Goal: Task Accomplishment & Management: Use online tool/utility

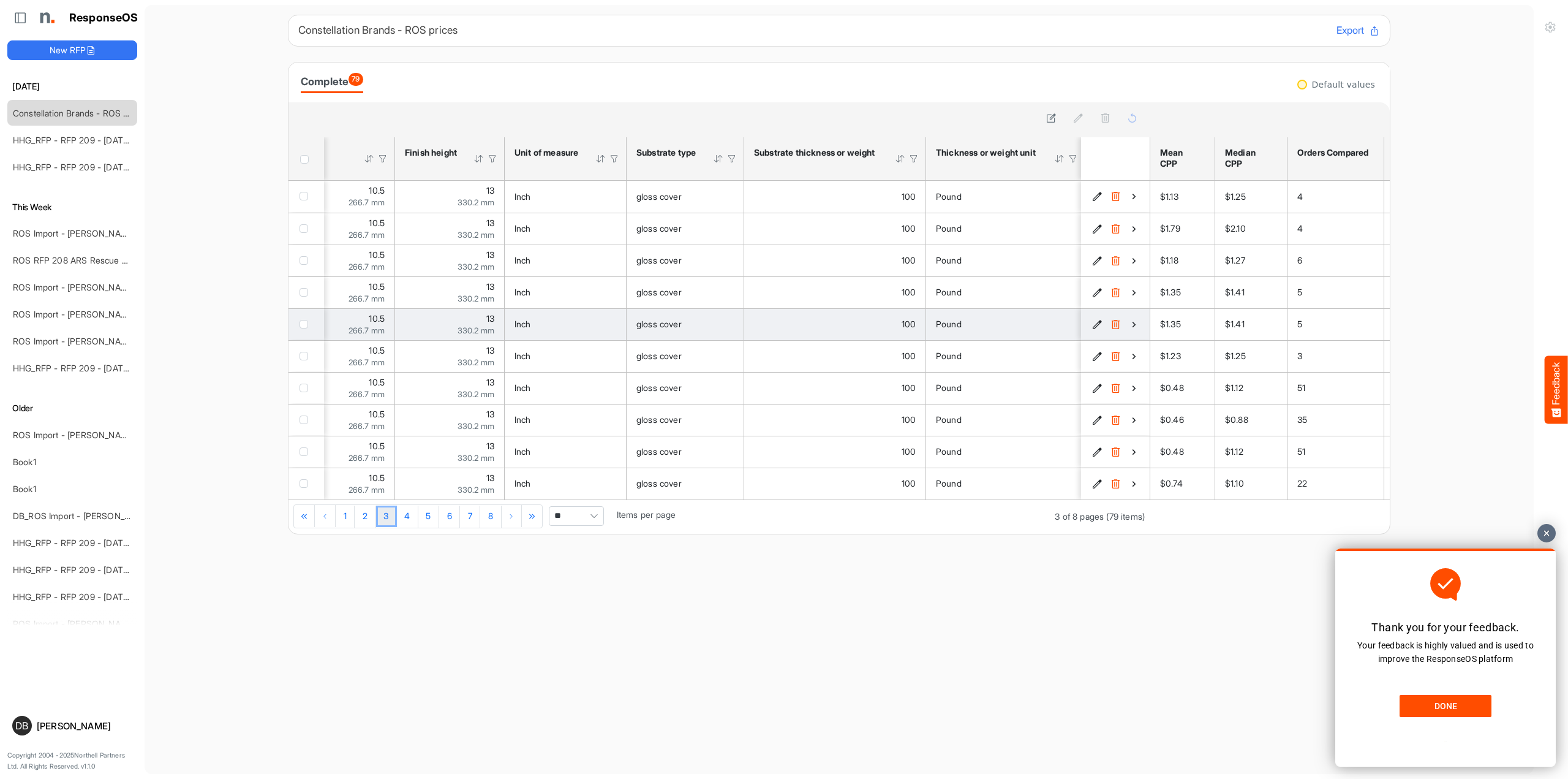
scroll to position [0, 132]
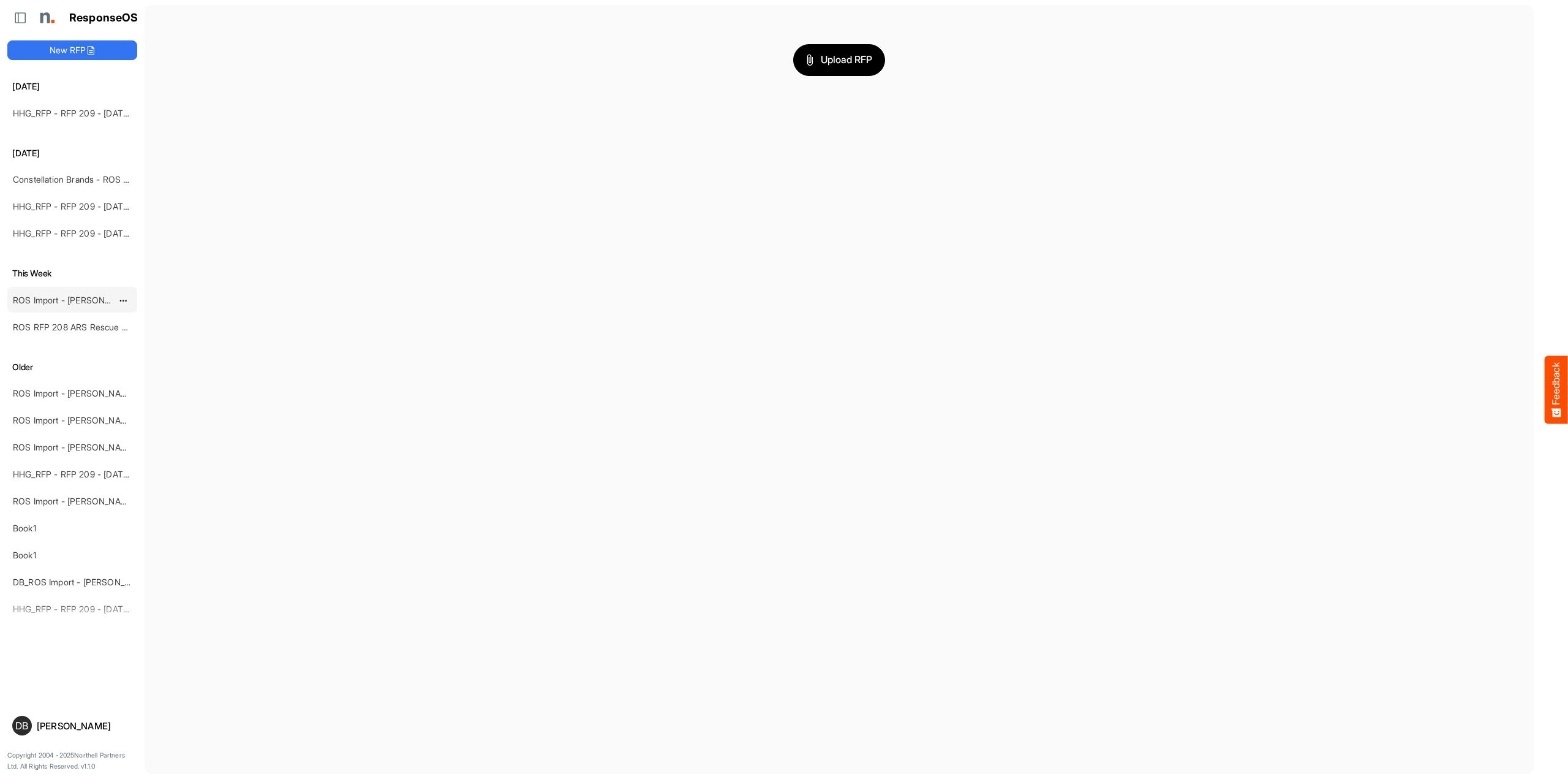
click at [81, 299] on link "ROS Import - [PERSON_NAME] - ROS 11" at bounding box center [91, 299] width 158 height 10
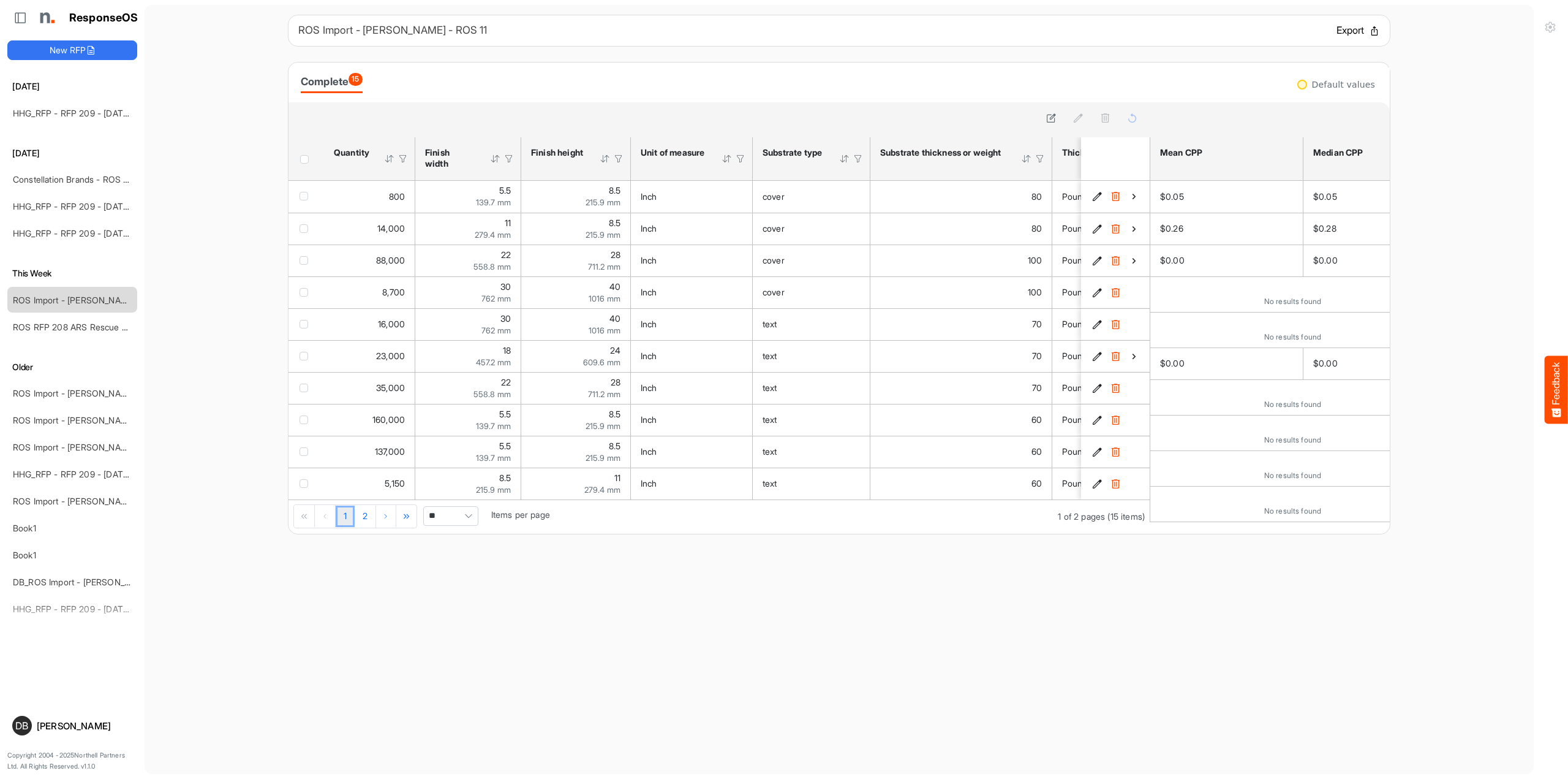
drag, startPoint x: 1359, startPoint y: 28, endPoint x: 1345, endPoint y: 34, distance: 15.2
click at [1359, 28] on button "Export" at bounding box center [1358, 31] width 43 height 16
click at [1348, 32] on button "Export" at bounding box center [1358, 31] width 43 height 16
click at [1451, 365] on main "ROS Import - Estee Lauder - ROS 11 Export Complete 15 sfgridpv1ngwbwdm5_header_…" at bounding box center [840, 389] width 1389 height 769
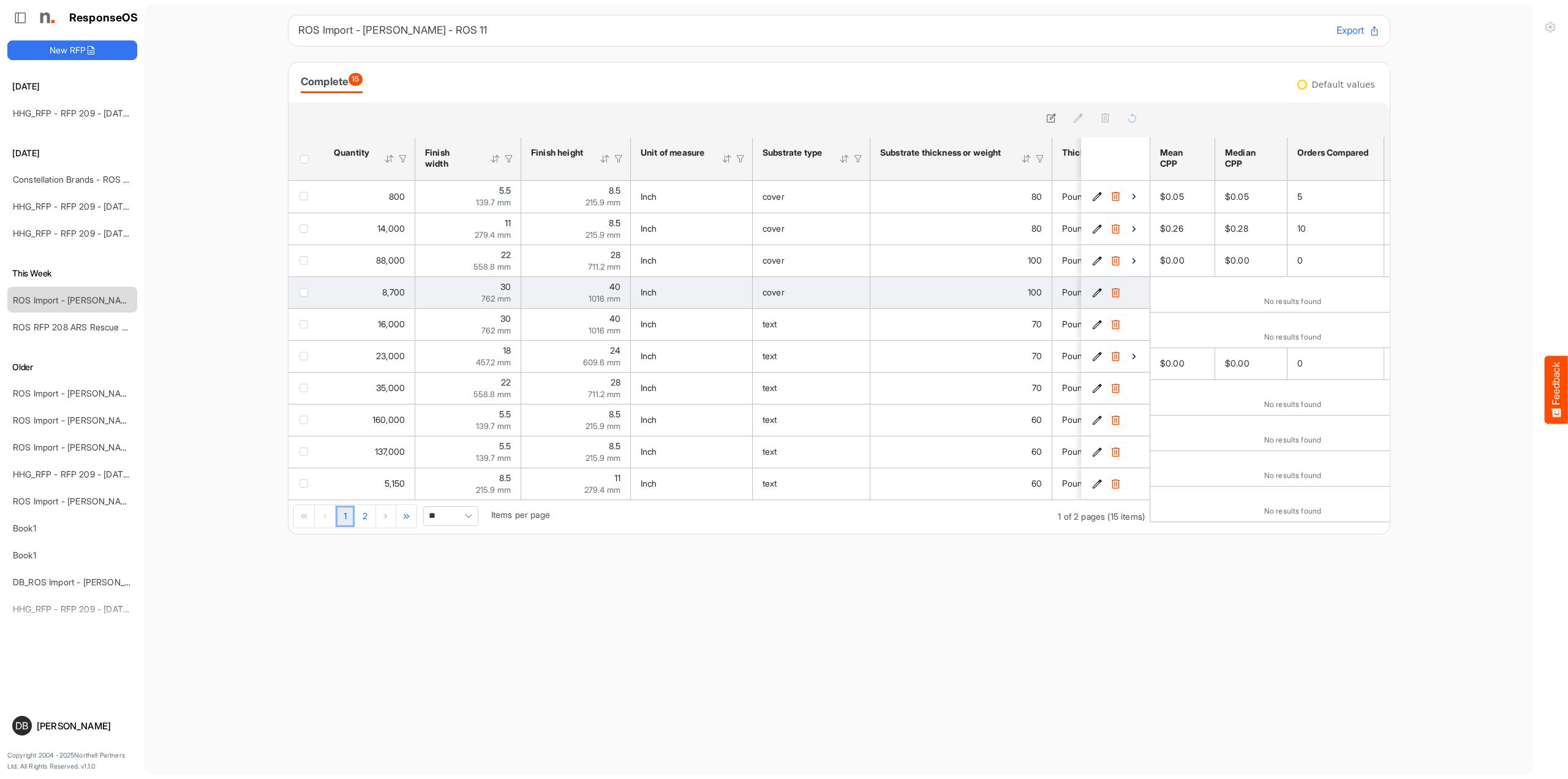
click at [1096, 293] on icon "1b7ac8f5-e15f-4849-aa54-3f042cbc50d2 is template cell Column Header" at bounding box center [1097, 292] width 10 height 10
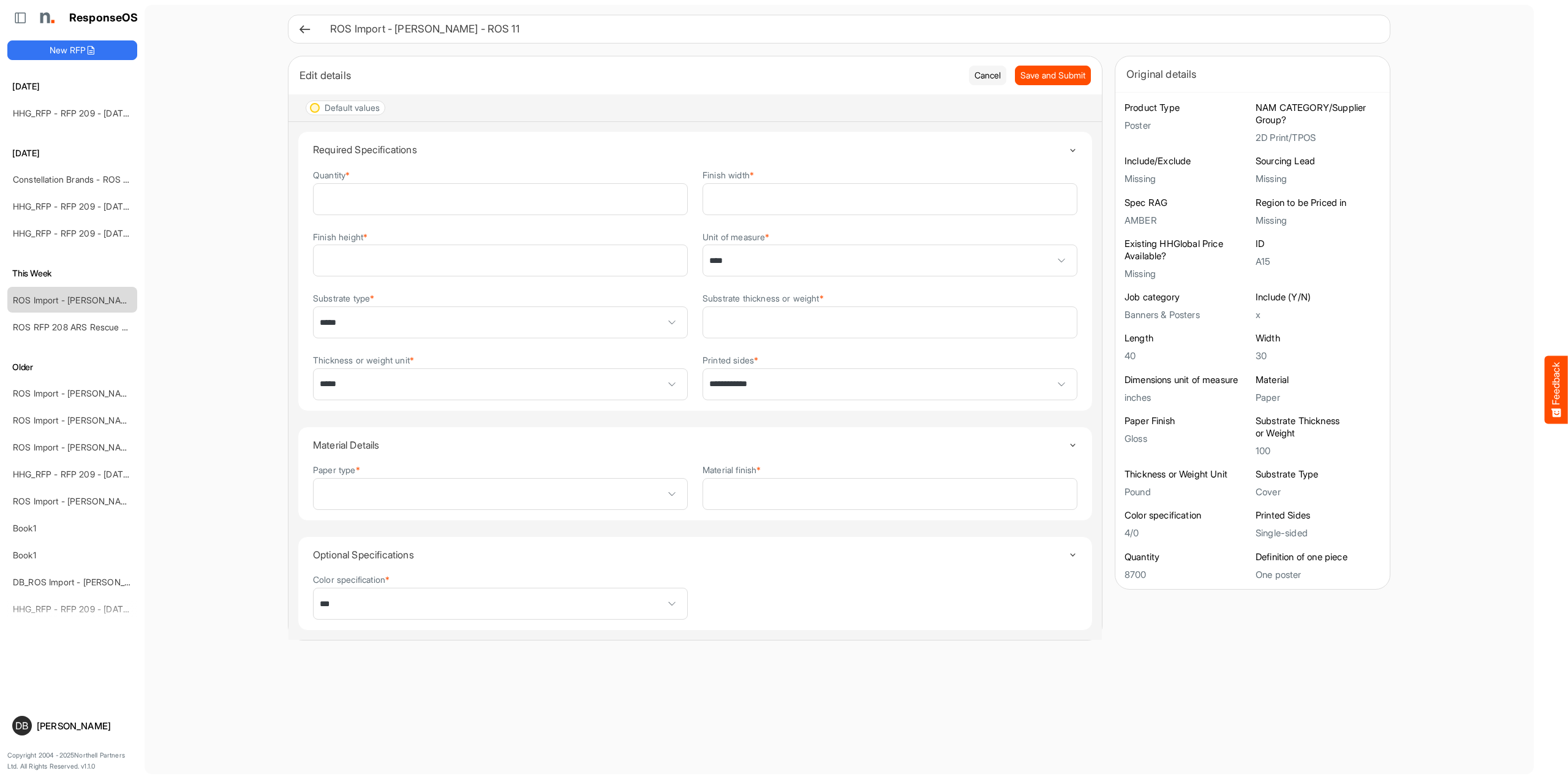
click at [1059, 64] on div "Edit details Cancel Save and Submit" at bounding box center [695, 76] width 814 height 38
click at [1059, 72] on span "Save and Submit" at bounding box center [1053, 75] width 65 height 13
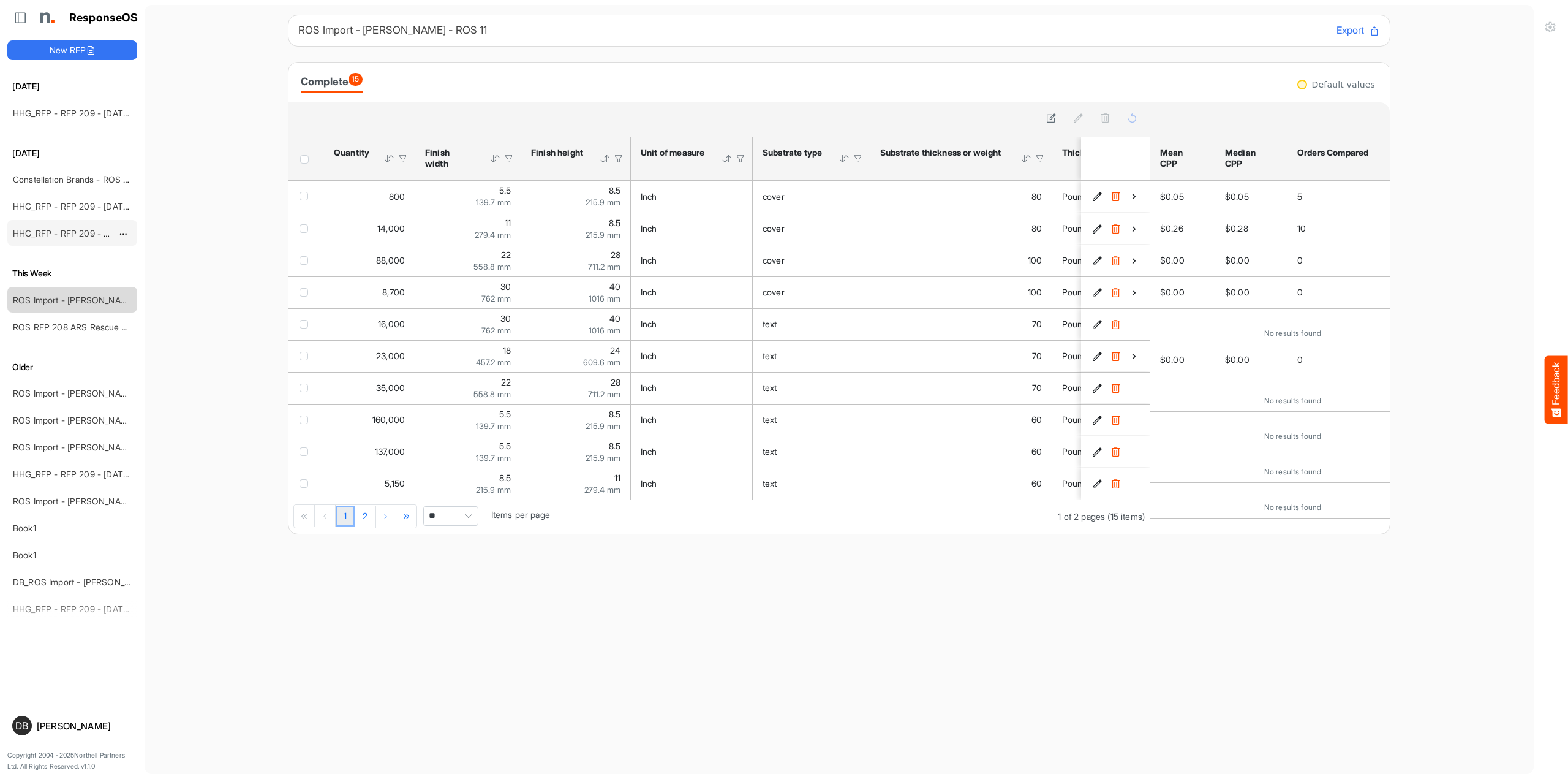
click at [99, 241] on div "HHG_RFP - RFP 209 - [DATE] - ROS TEST 3 (LITE) (2)" at bounding box center [62, 232] width 109 height 24
click at [90, 233] on link "HHG_RFP - RFP 209 - [DATE] - ROS TEST 3 (LITE) (2)" at bounding box center [120, 232] width 214 height 10
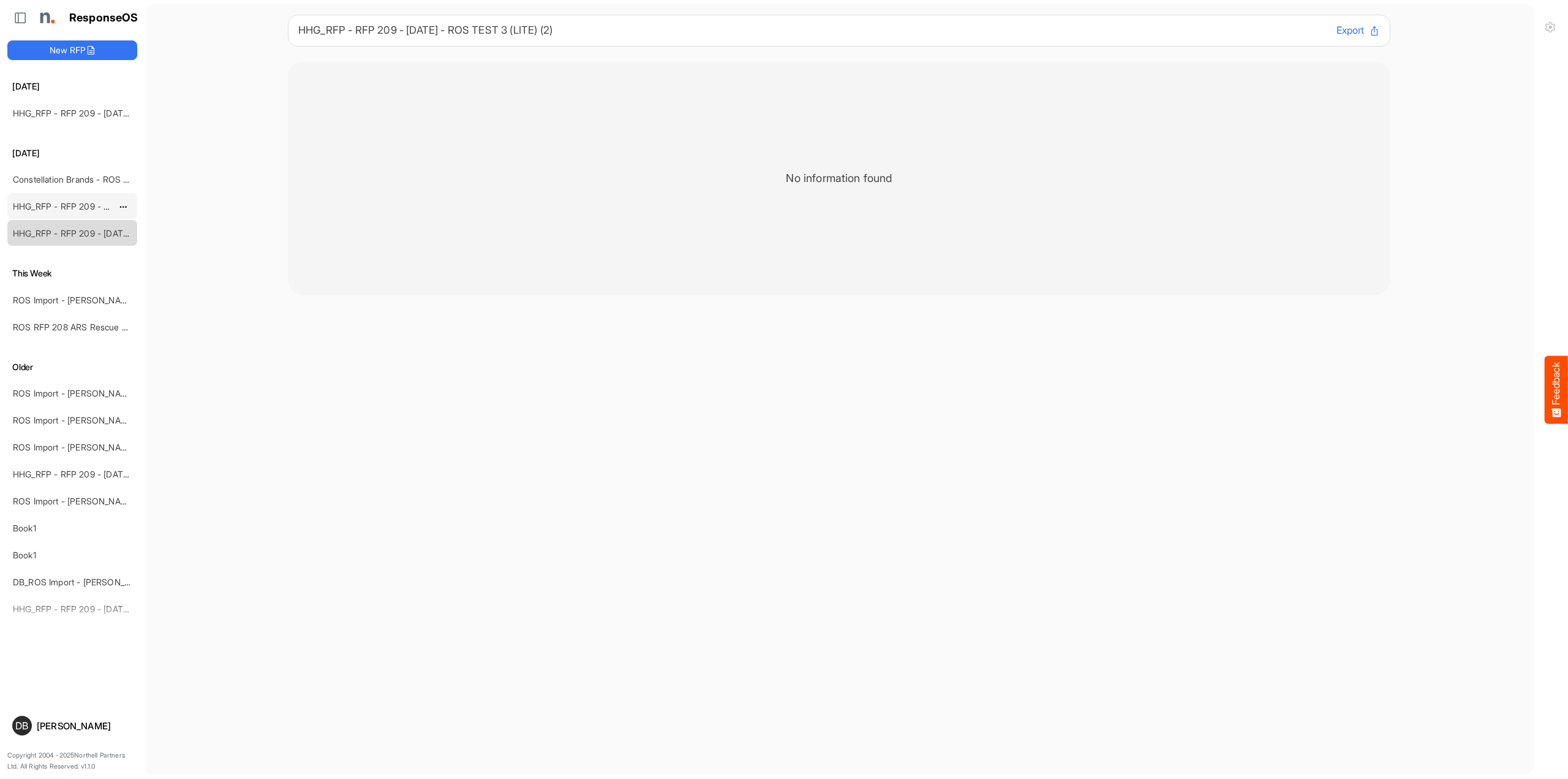
click at [47, 206] on link "HHG_RFP - RFP 209 - [DATE] - ROS TEST 3 (LITE) (1)" at bounding box center [119, 206] width 213 height 10
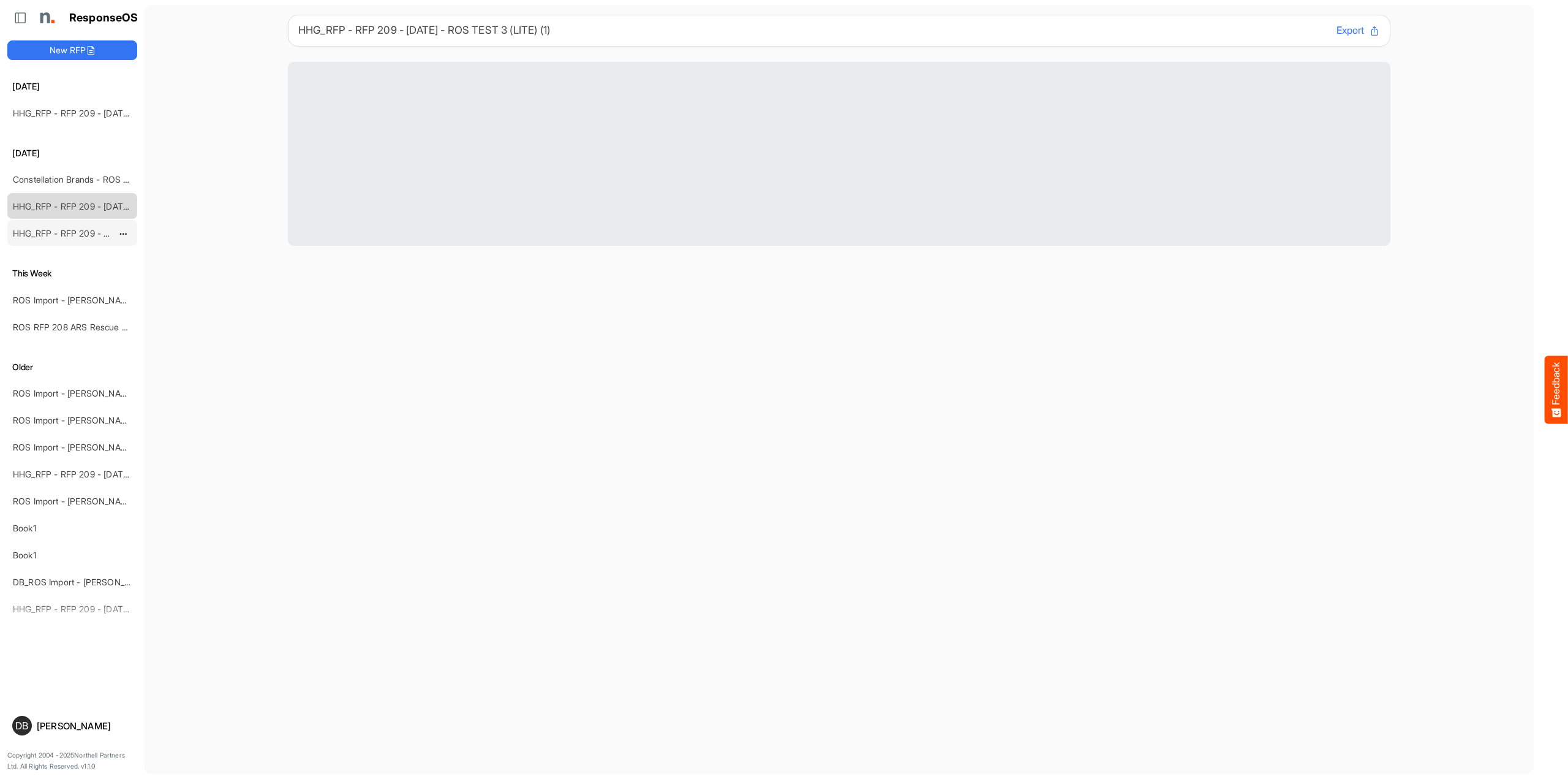
click at [59, 236] on link "HHG_RFP - RFP 209 - [DATE] - ROS TEST 3 (LITE) (2)" at bounding box center [120, 232] width 214 height 10
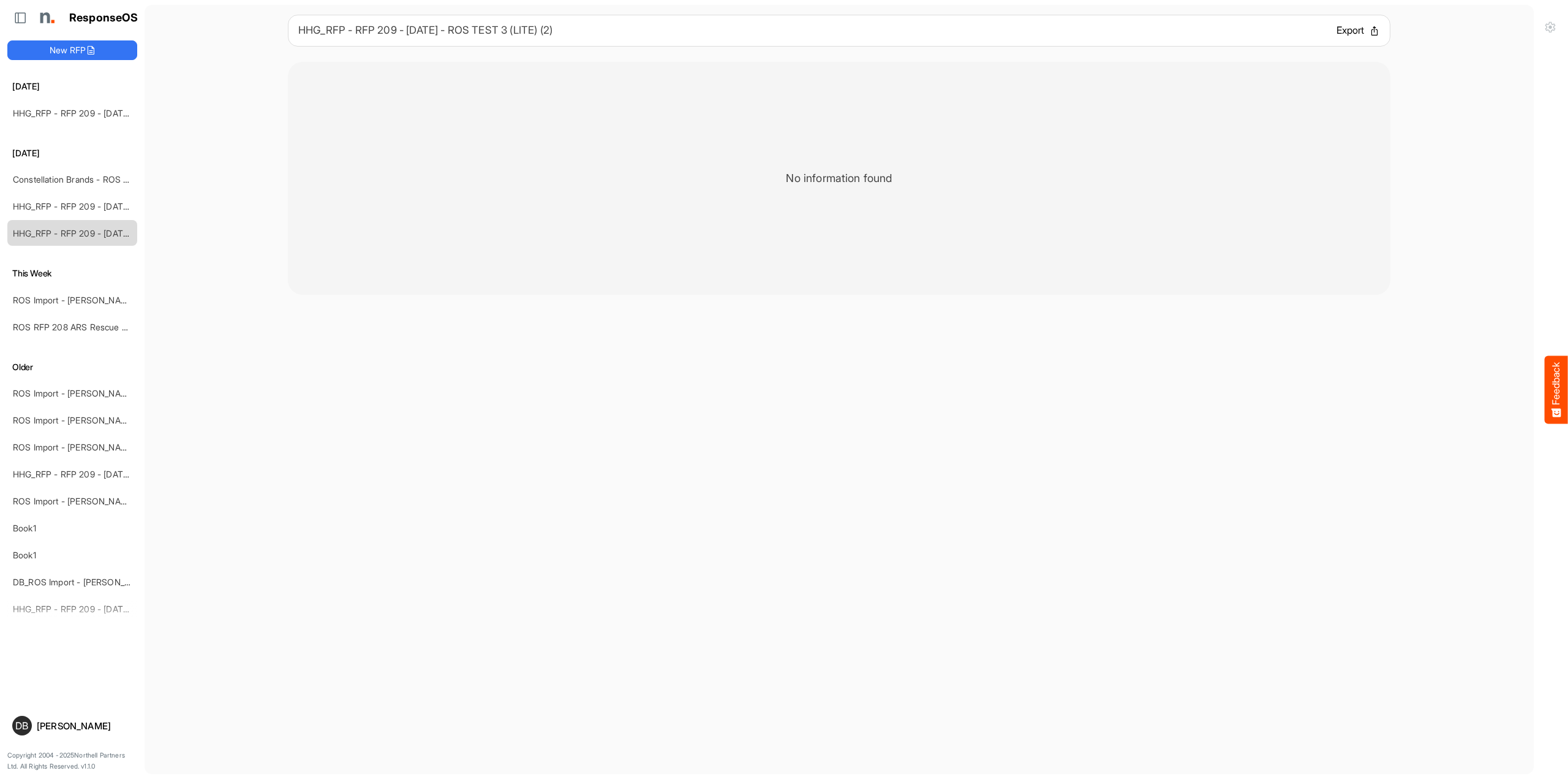
click at [1359, 31] on button "Export" at bounding box center [1358, 31] width 43 height 16
click at [84, 206] on link "HHG_RFP - RFP 209 - [DATE] - ROS TEST 3 (LITE) (1)" at bounding box center [119, 206] width 213 height 10
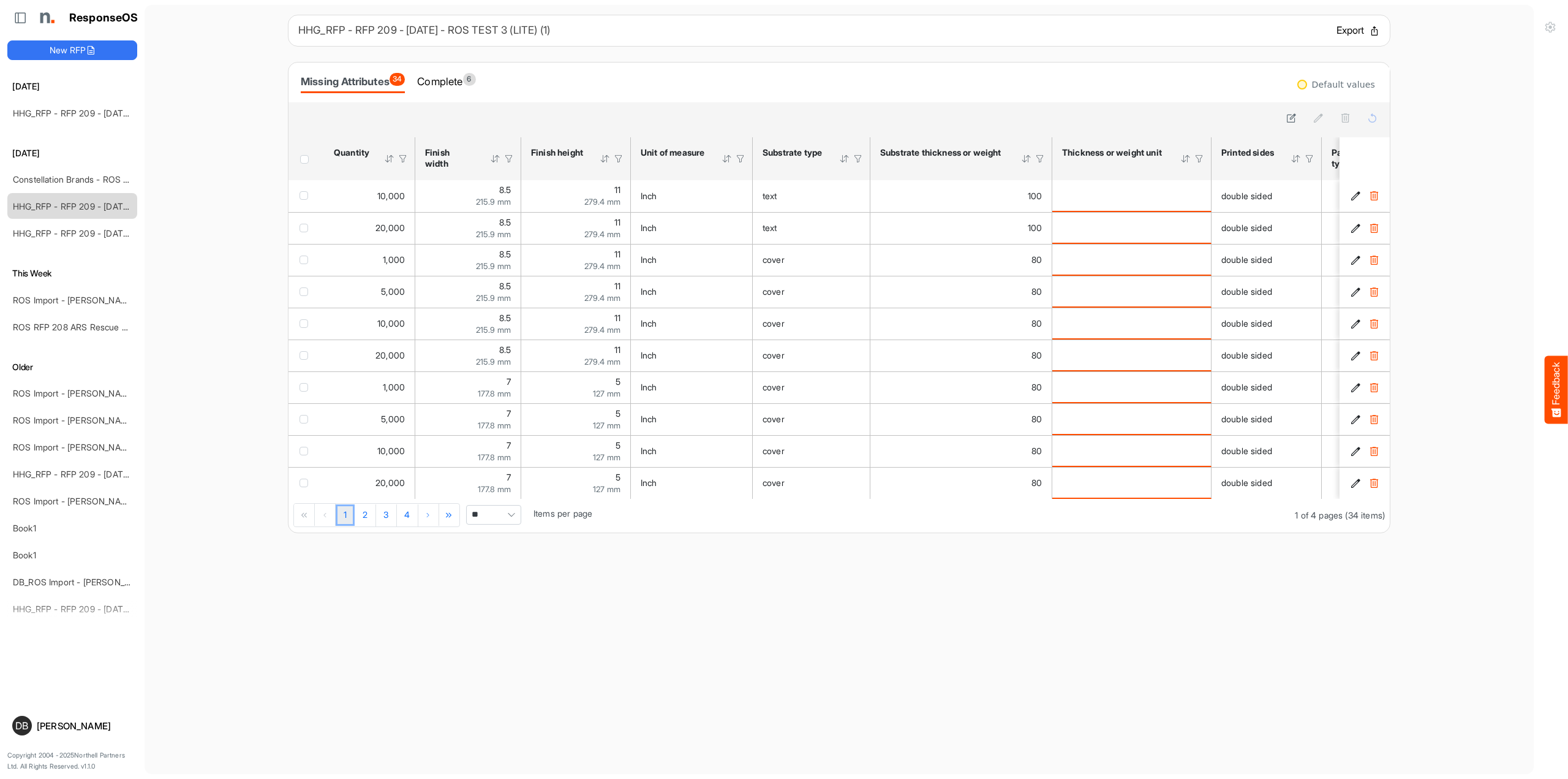
click at [1352, 32] on button "Export" at bounding box center [1358, 31] width 43 height 16
click at [441, 77] on div "Complete 6" at bounding box center [447, 82] width 58 height 17
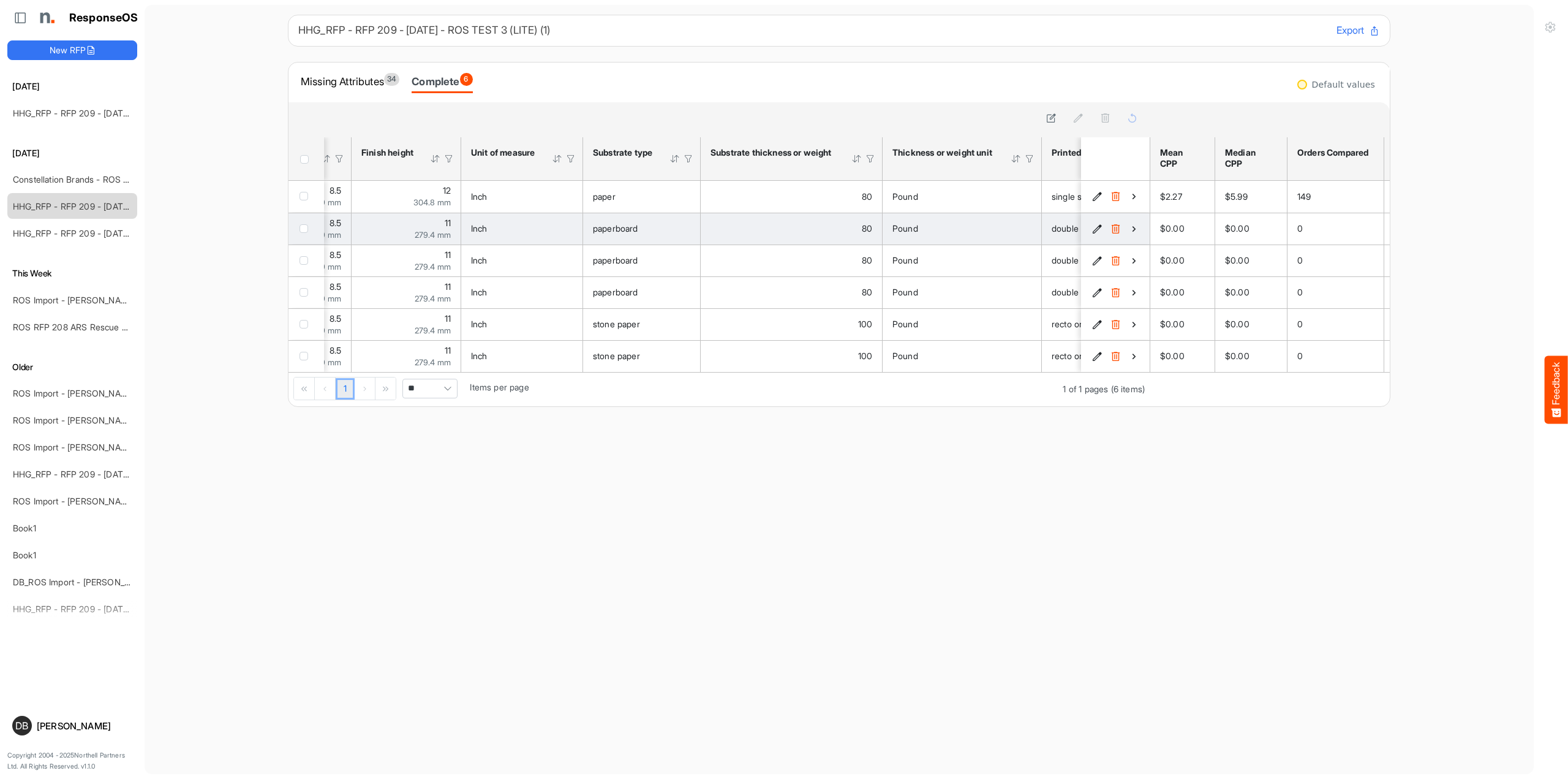
scroll to position [0, 170]
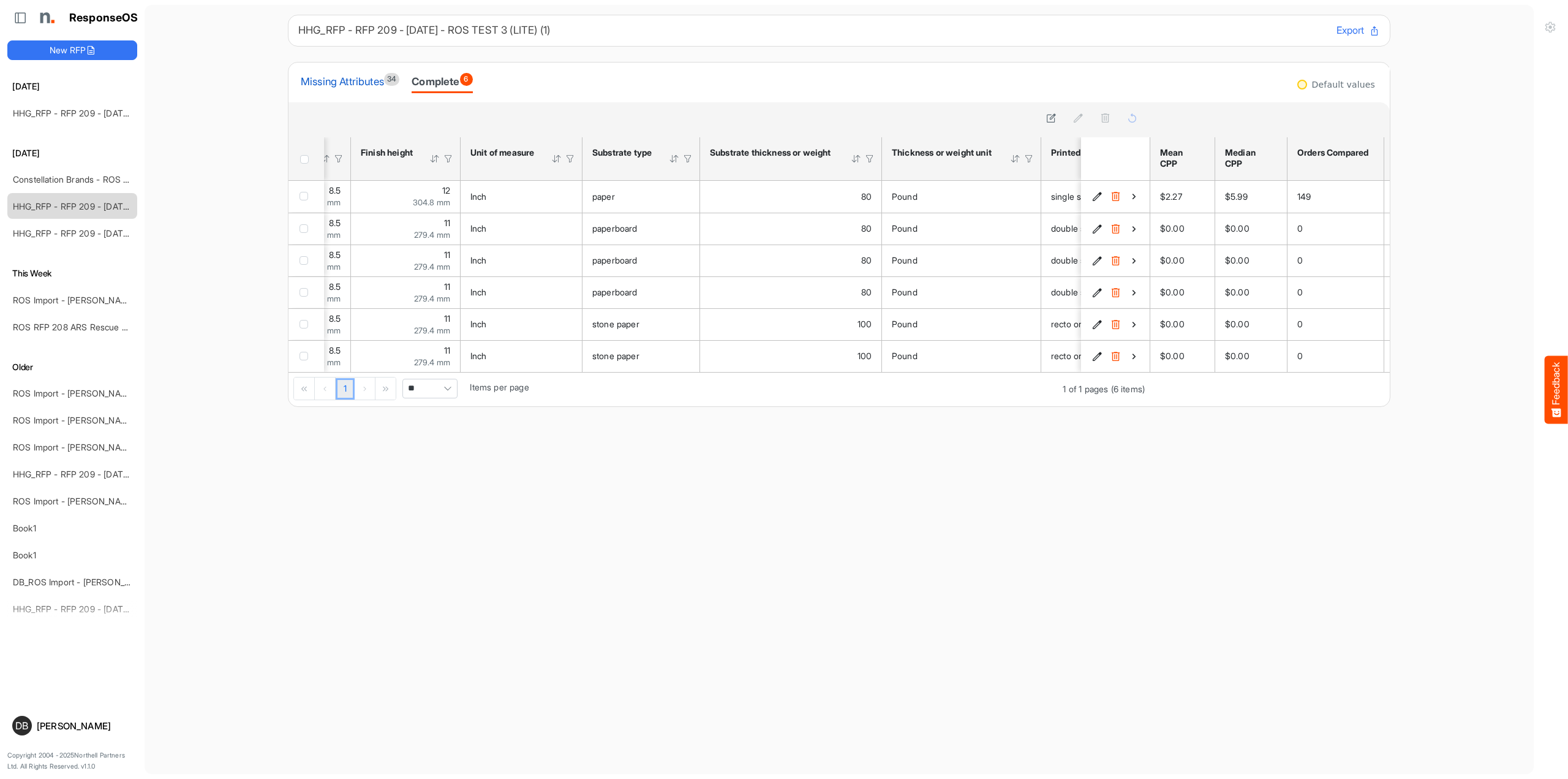
drag, startPoint x: 340, startPoint y: 79, endPoint x: 347, endPoint y: 83, distance: 8.1
click at [340, 79] on div "Missing Attributes 34" at bounding box center [350, 82] width 98 height 17
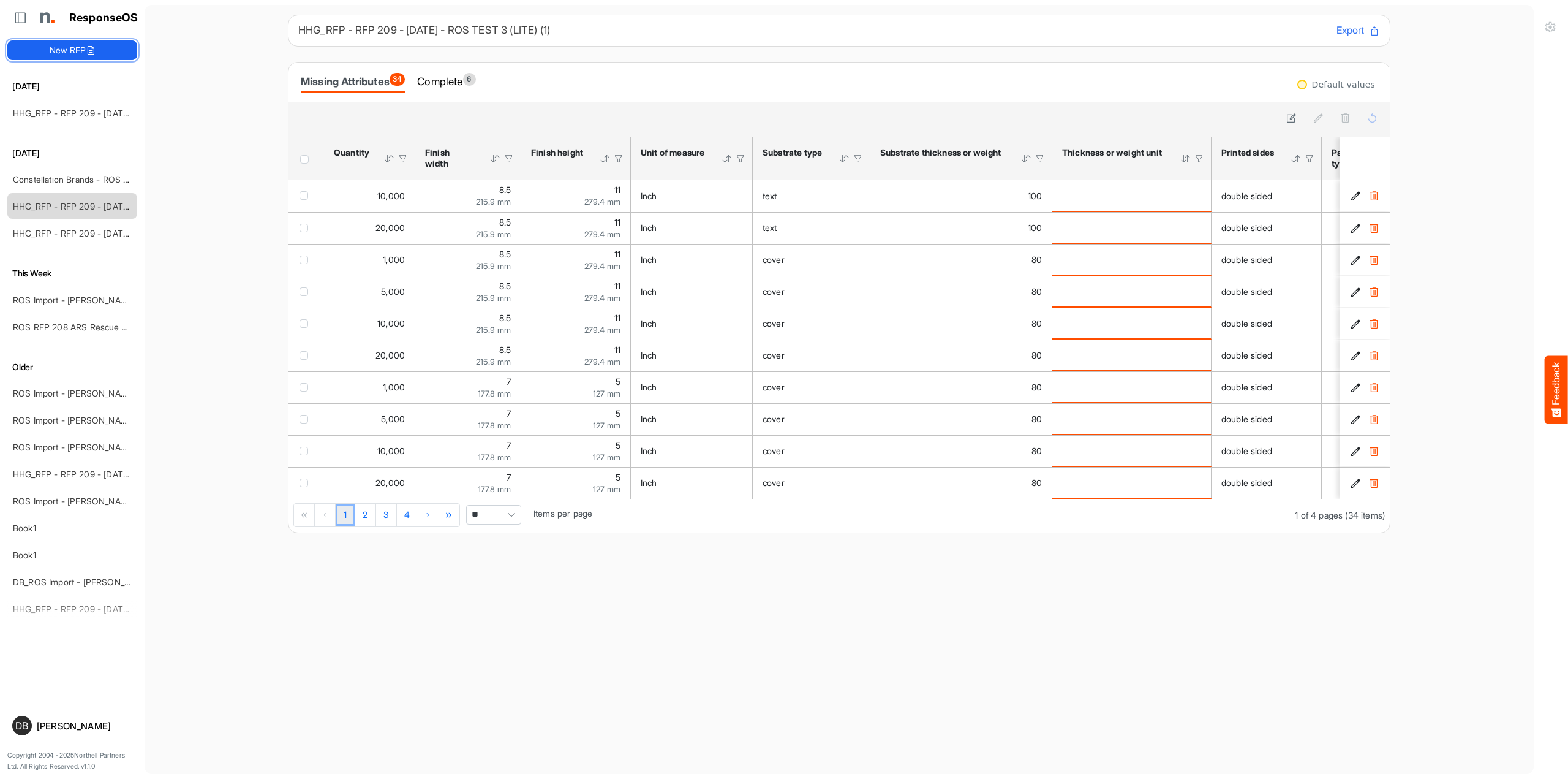
click at [54, 52] on button "New RFP" at bounding box center [72, 50] width 130 height 20
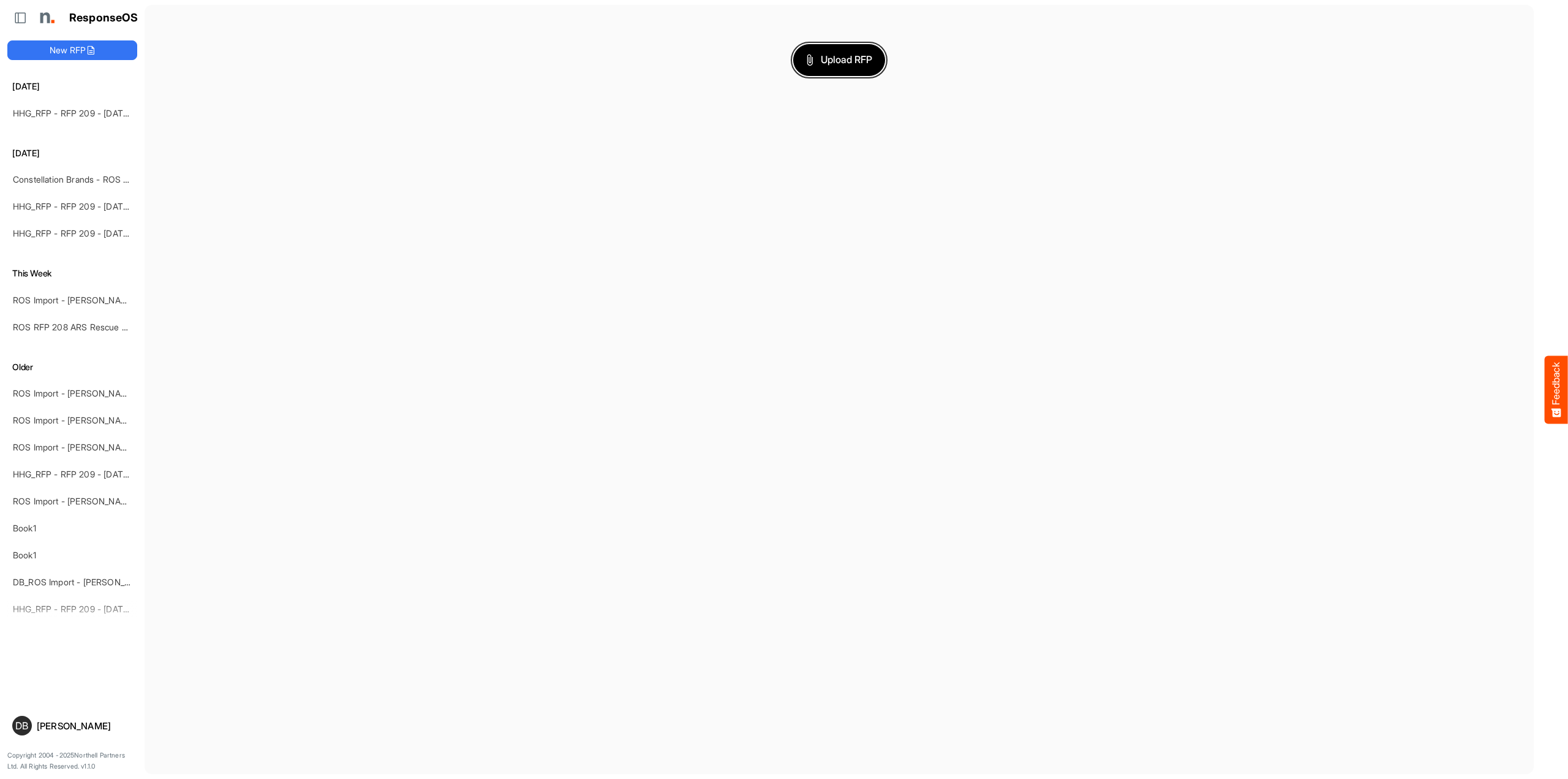
click at [840, 55] on span "Upload RFP" at bounding box center [840, 60] width 66 height 16
click at [60, 108] on link "HHG_RFP - RFP 209 - 09.09.2025 - ROS TEST 3 (LITE) (1) (2)" at bounding box center [125, 113] width 225 height 10
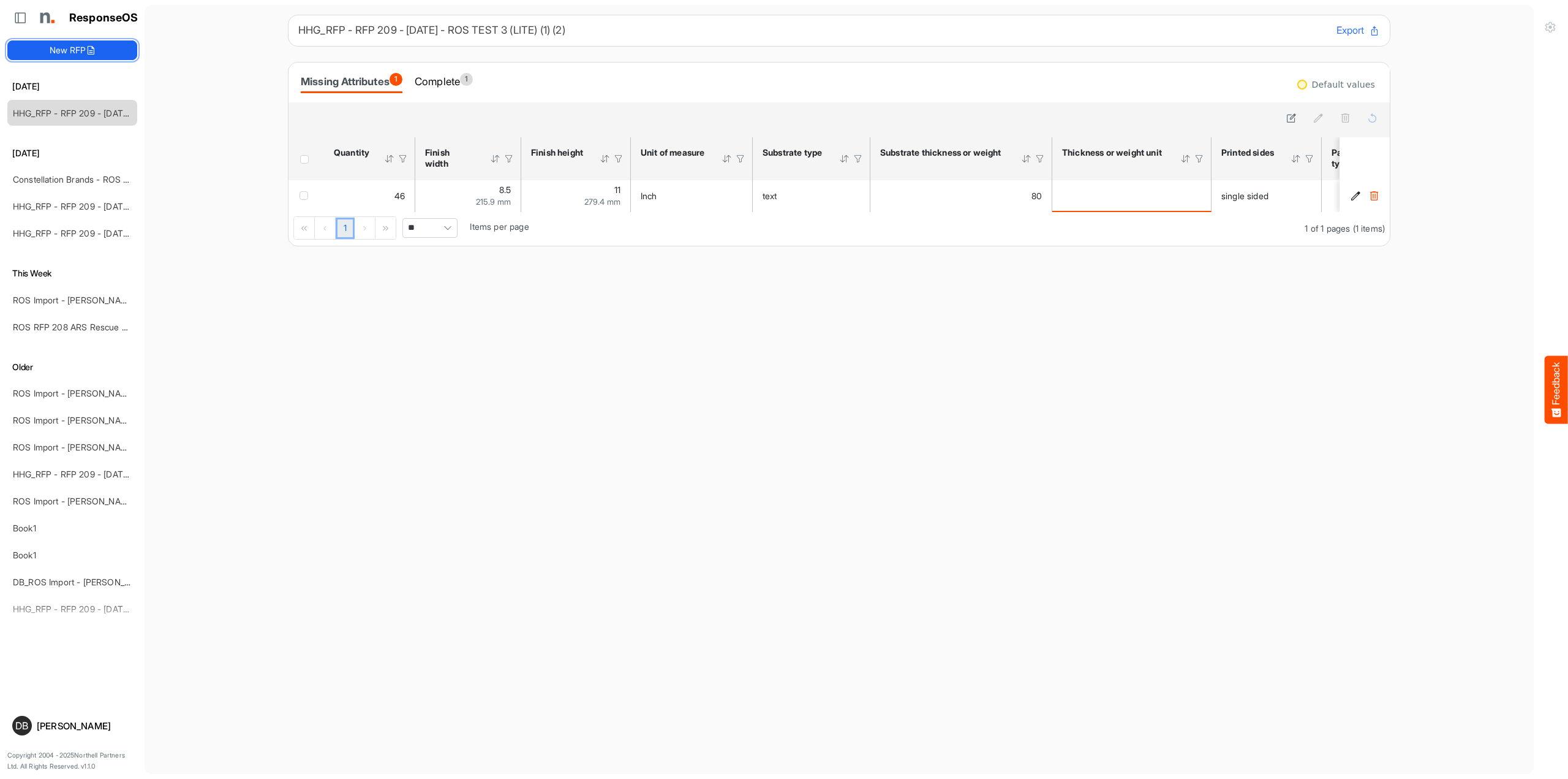
click at [72, 54] on button "New RFP" at bounding box center [72, 50] width 130 height 20
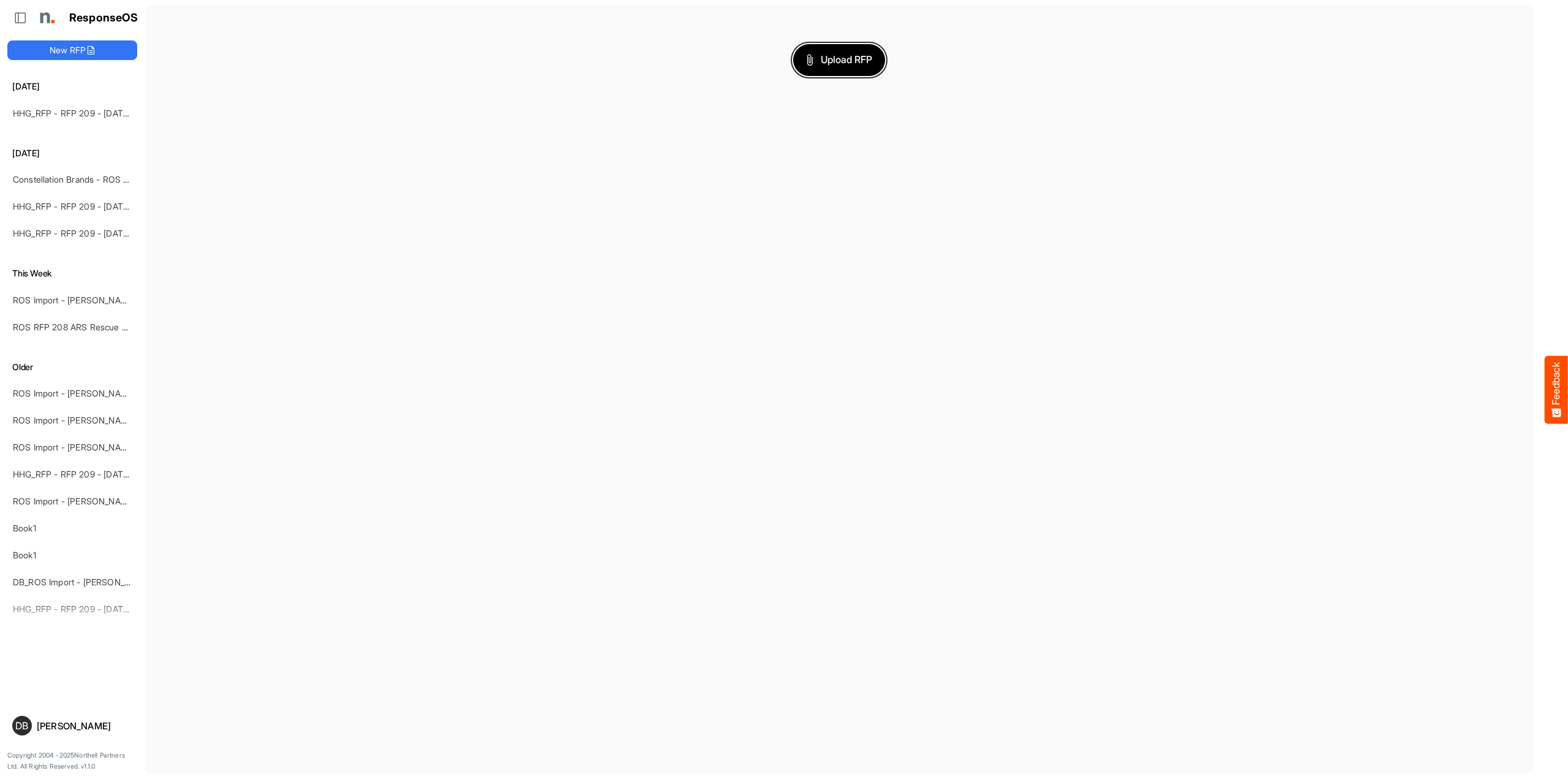
click at [864, 49] on button "Upload RFP" at bounding box center [839, 60] width 92 height 32
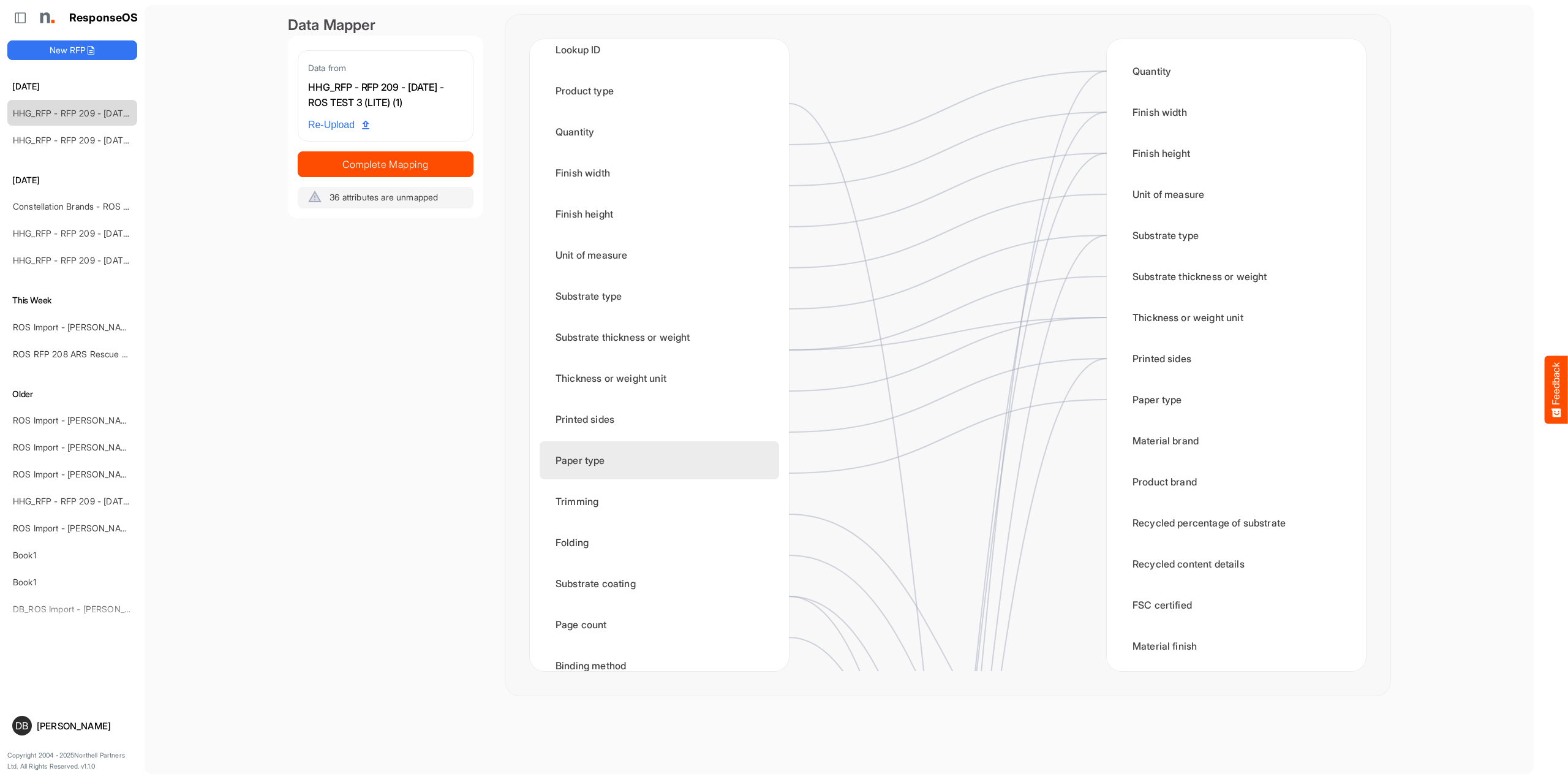
scroll to position [46, 0]
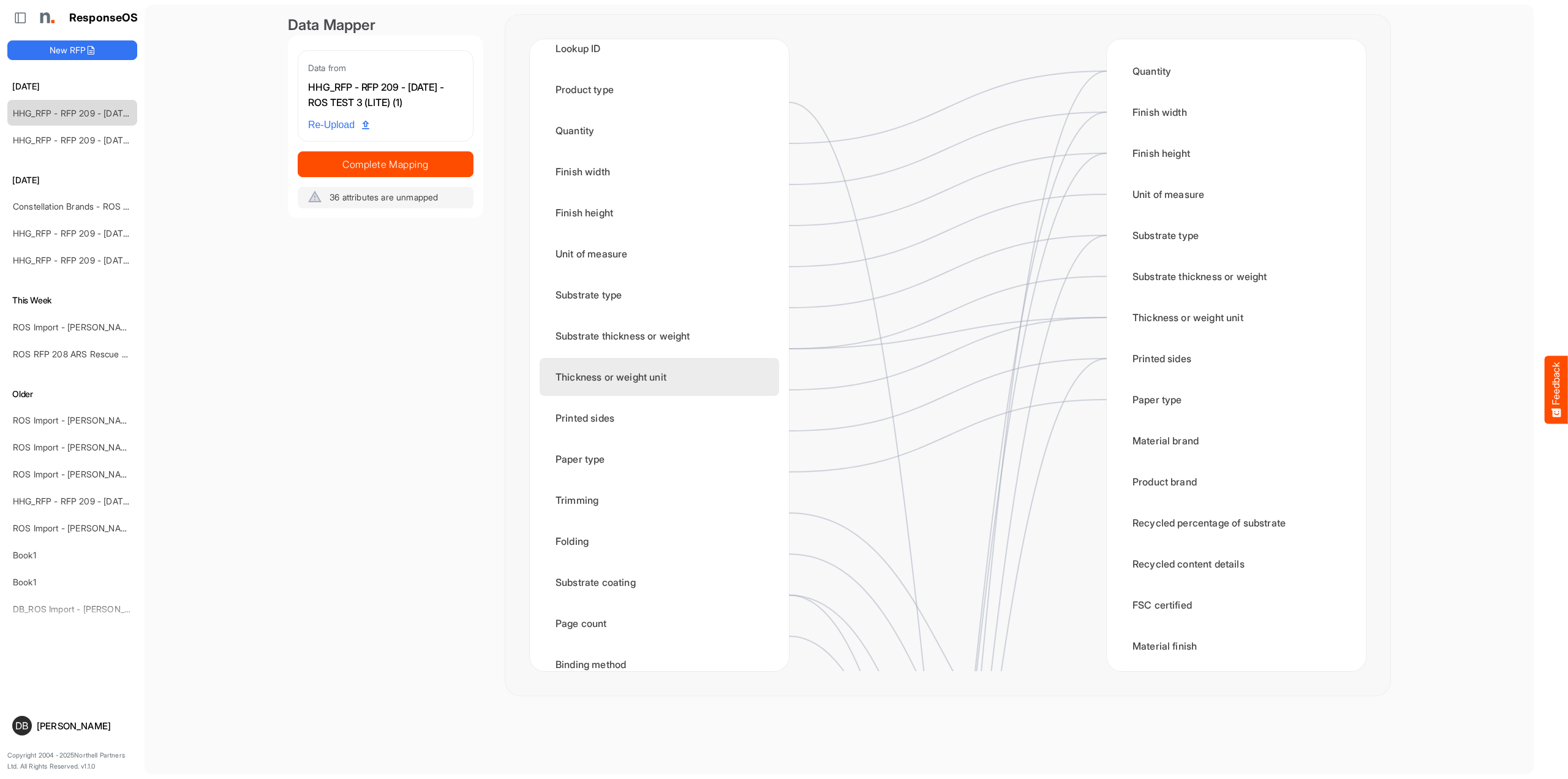
click at [677, 393] on div "Thickness or weight unit" at bounding box center [659, 377] width 239 height 38
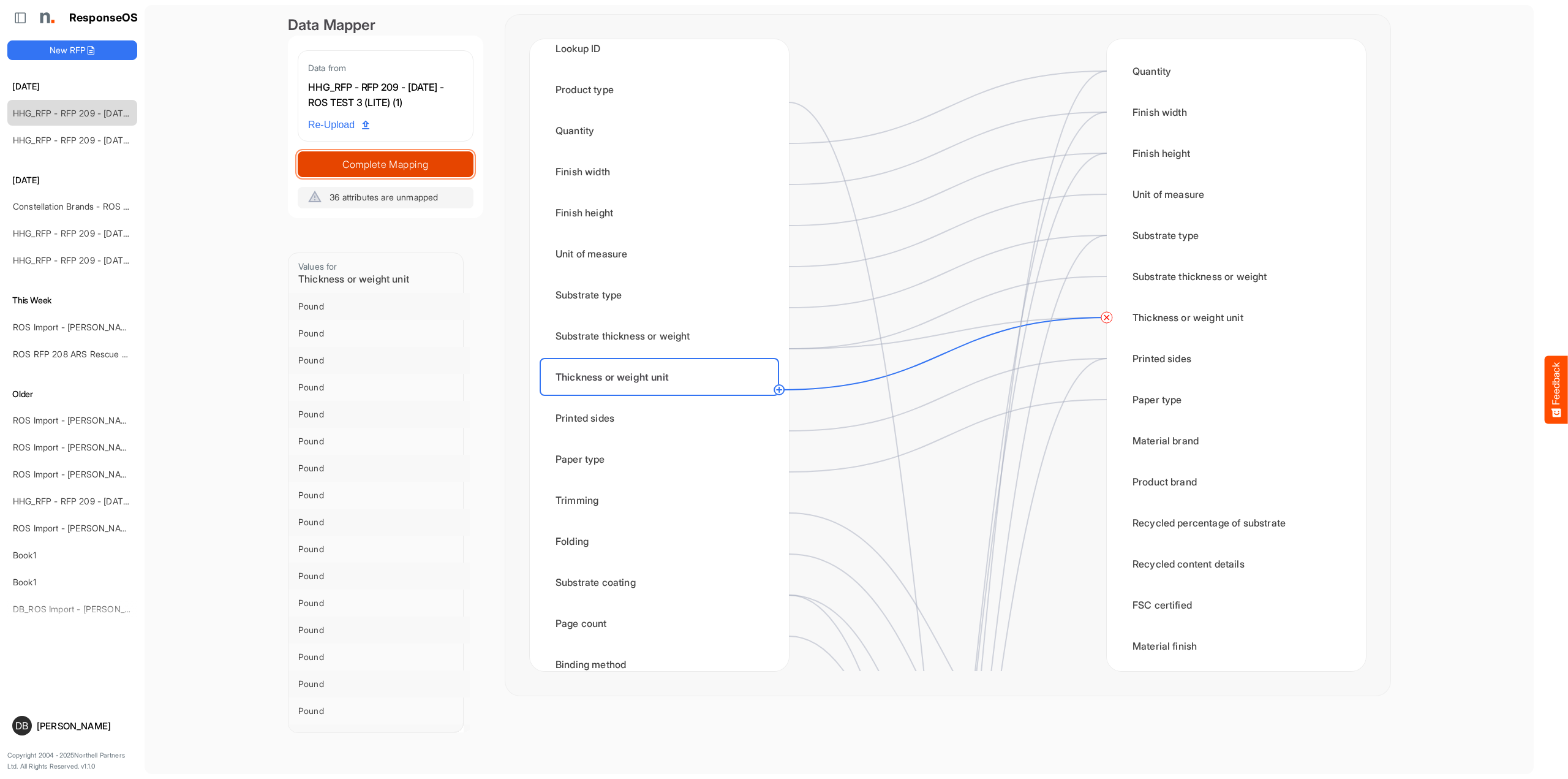
click at [377, 172] on span "Complete Mapping" at bounding box center [386, 165] width 175 height 17
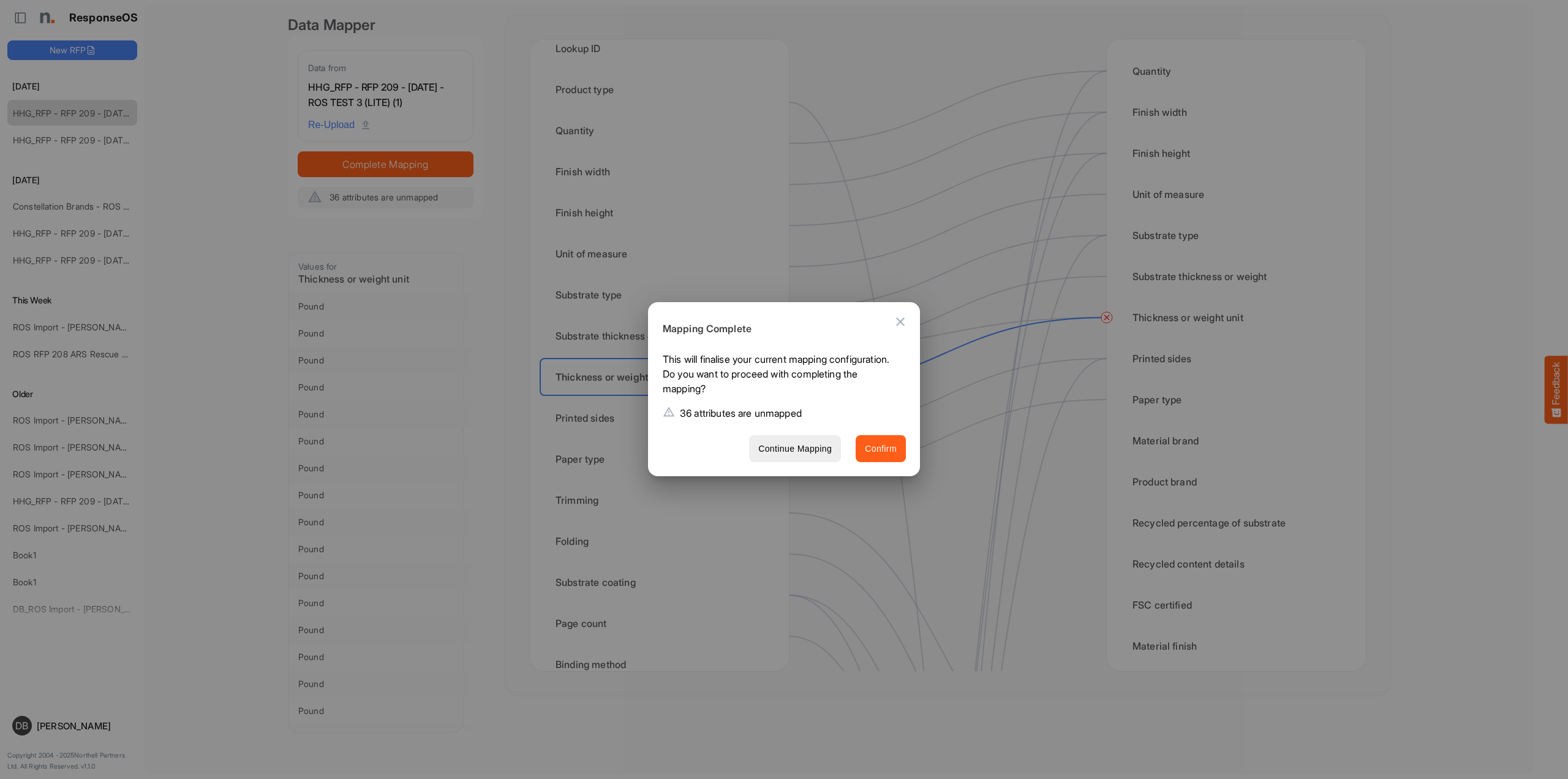
click at [892, 444] on span "Confirm" at bounding box center [880, 448] width 32 height 15
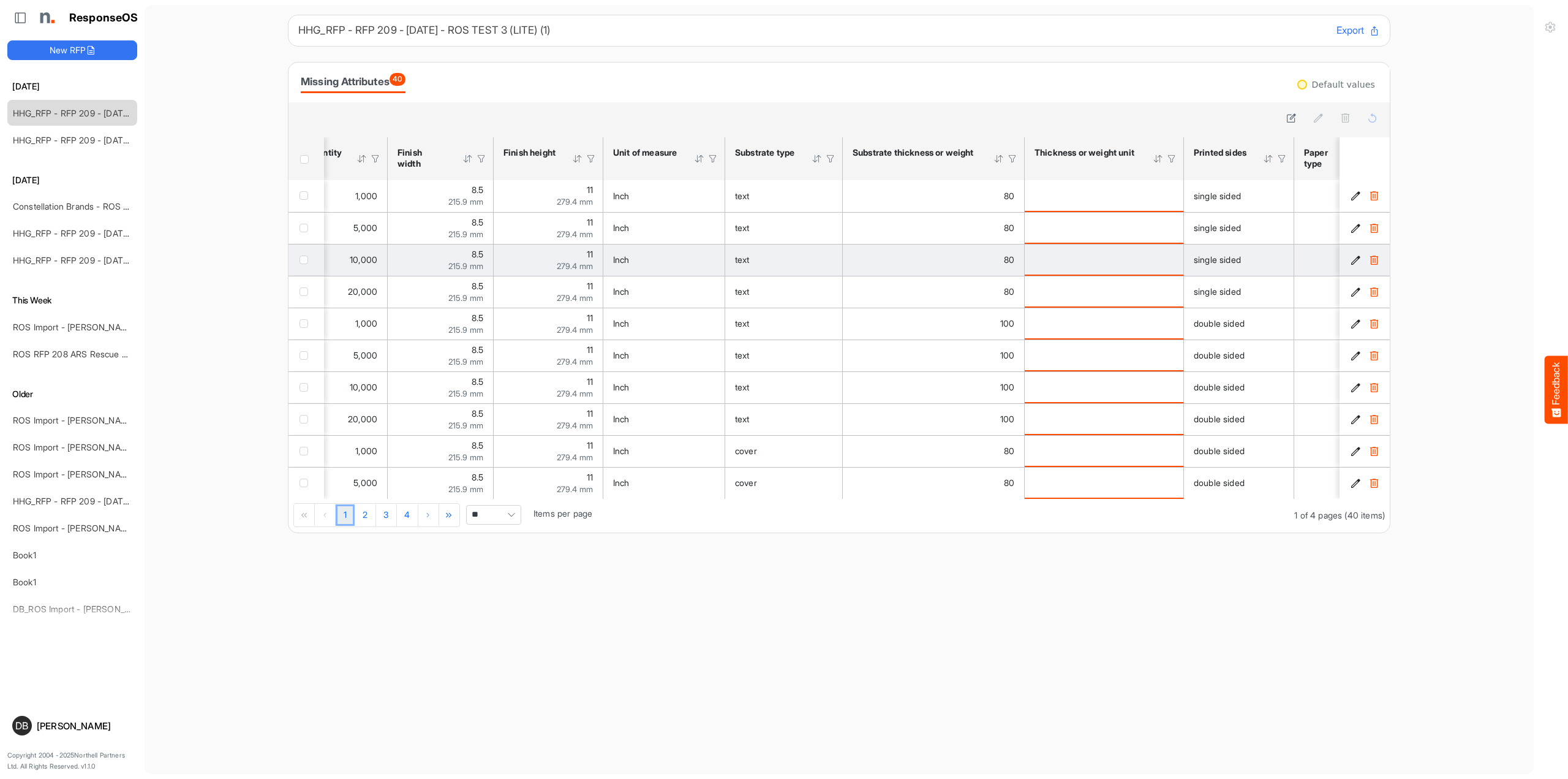
scroll to position [0, 30]
